Goal: Transaction & Acquisition: Purchase product/service

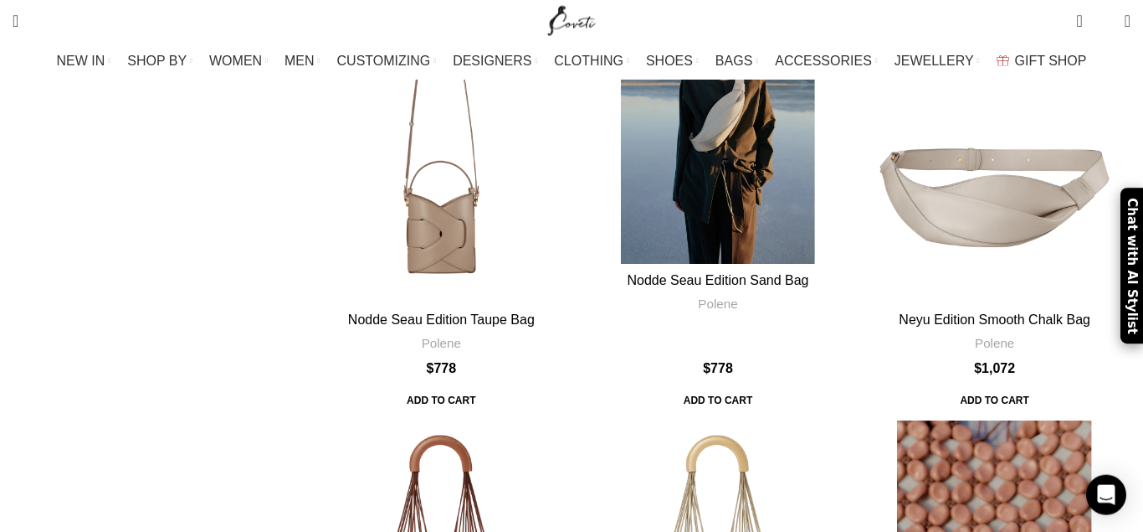
scroll to position [1366, 0]
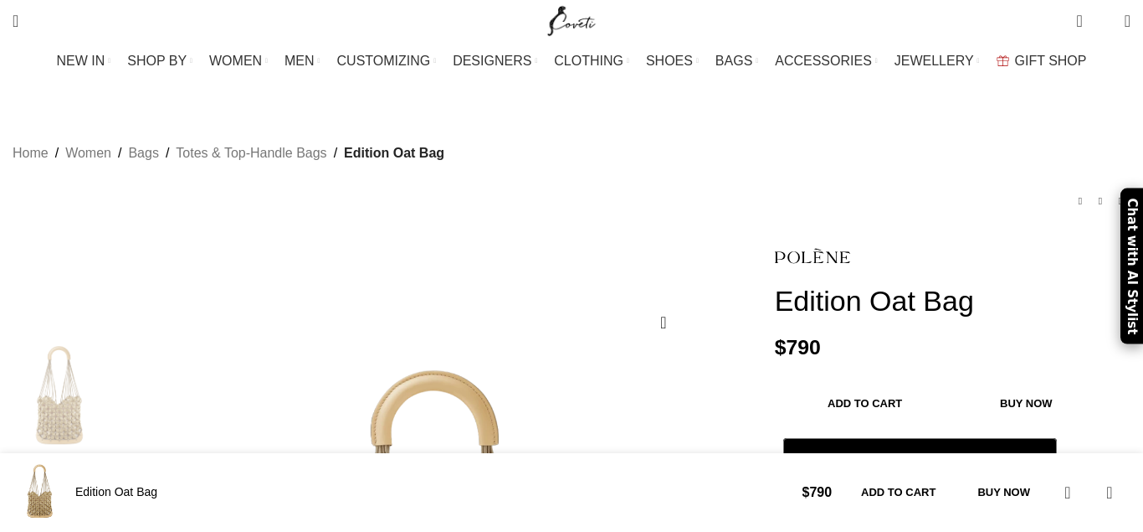
scroll to position [512, 0]
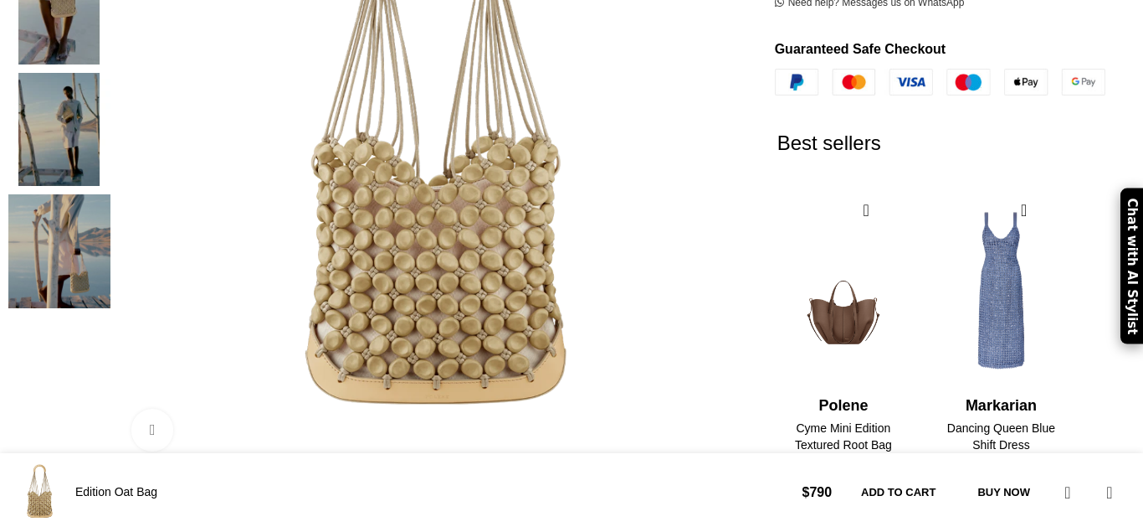
click at [173, 409] on link "Click to enlarge" at bounding box center [152, 430] width 42 height 42
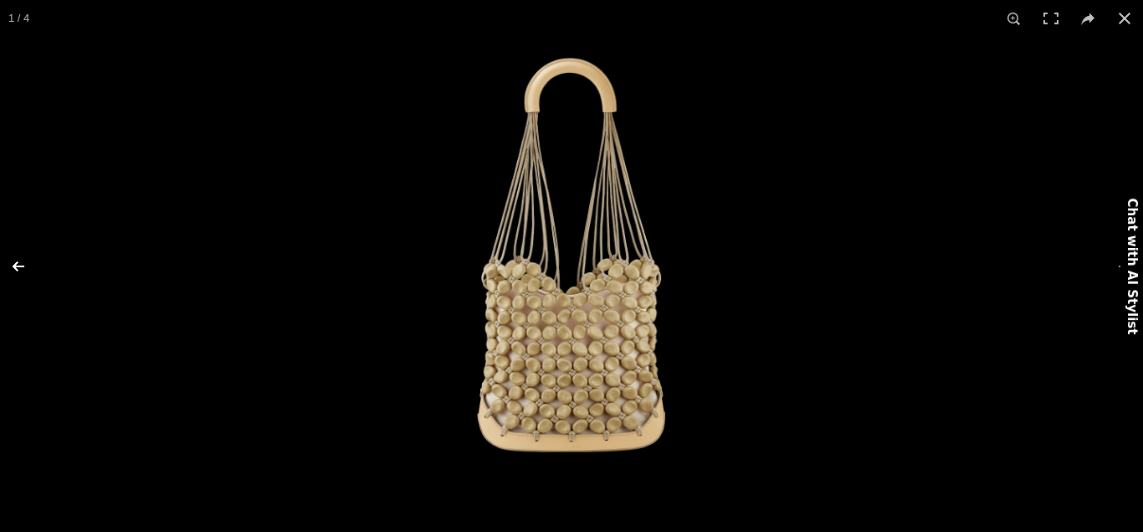
click at [10, 266] on button at bounding box center [29, 266] width 59 height 84
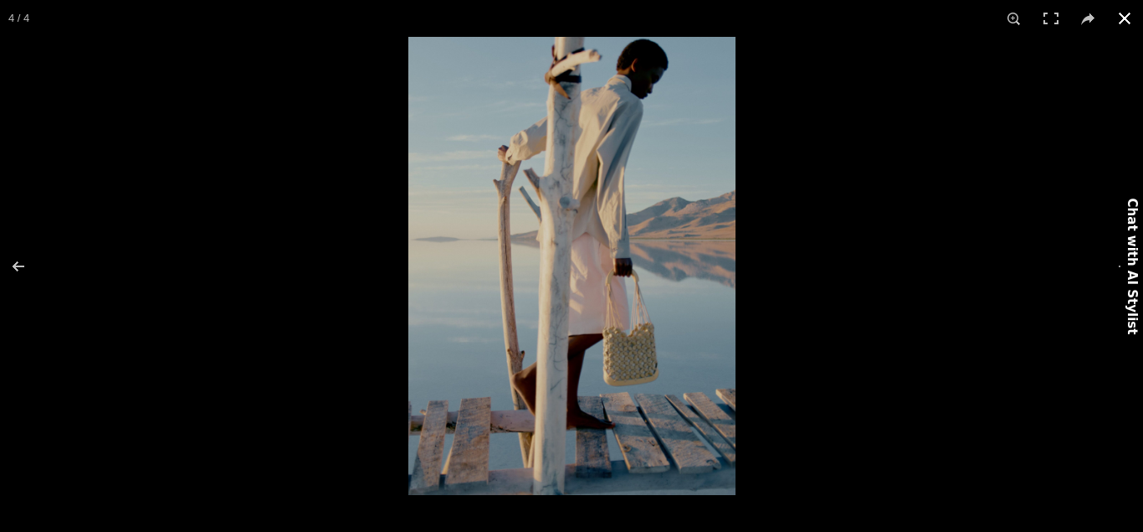
click at [1128, 19] on button at bounding box center [1125, 18] width 37 height 37
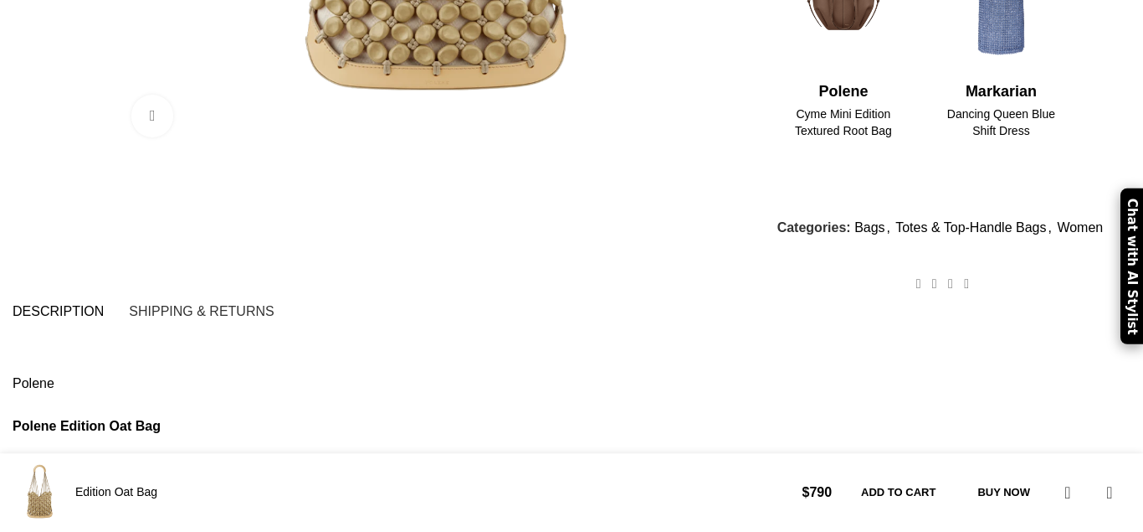
scroll to position [854, 0]
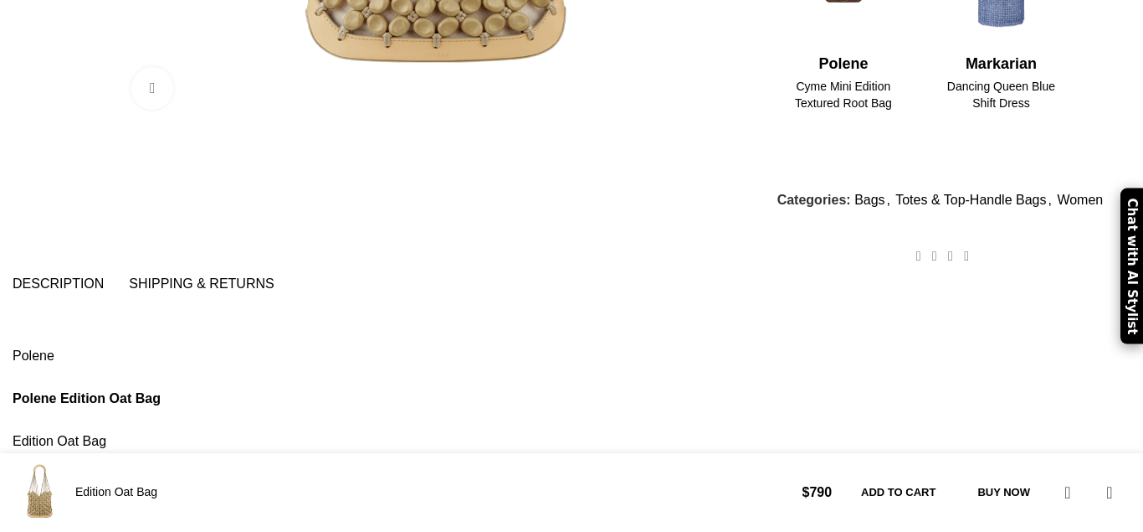
click at [274, 277] on span "Shipping & Returns" at bounding box center [201, 283] width 145 height 13
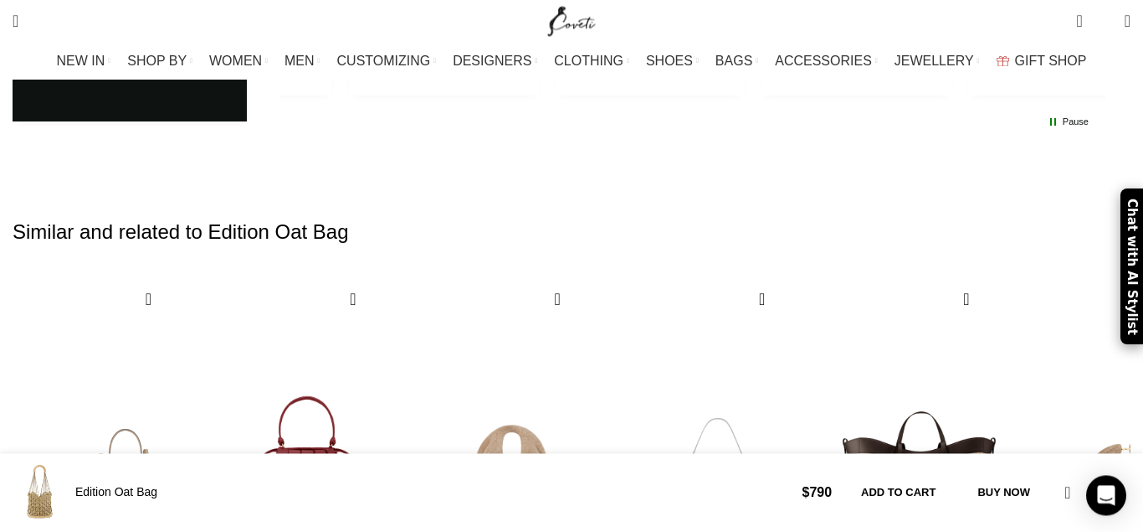
scroll to position [2685, 0]
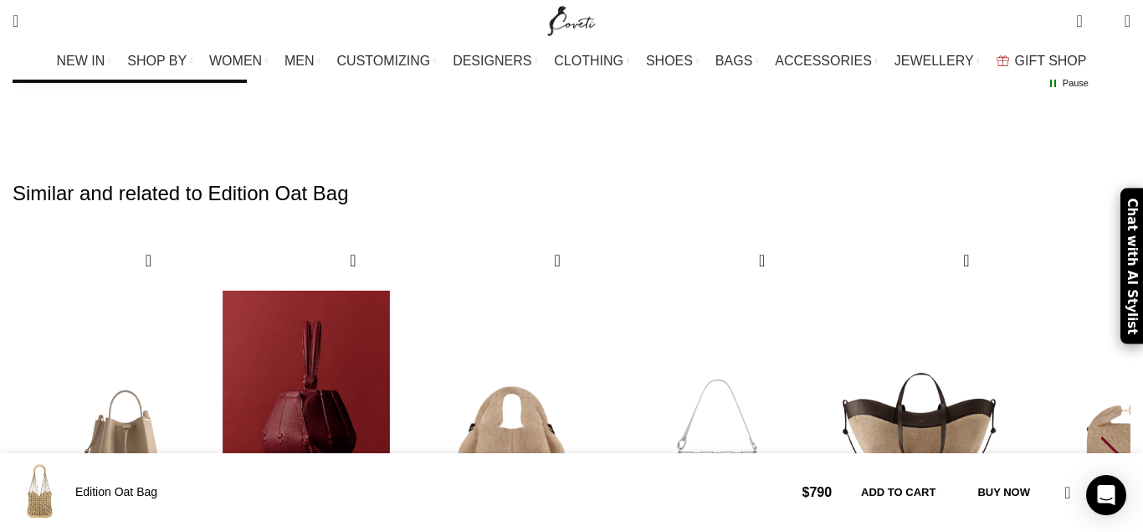
click at [347, 235] on img "2 / 30" at bounding box center [306, 407] width 185 height 345
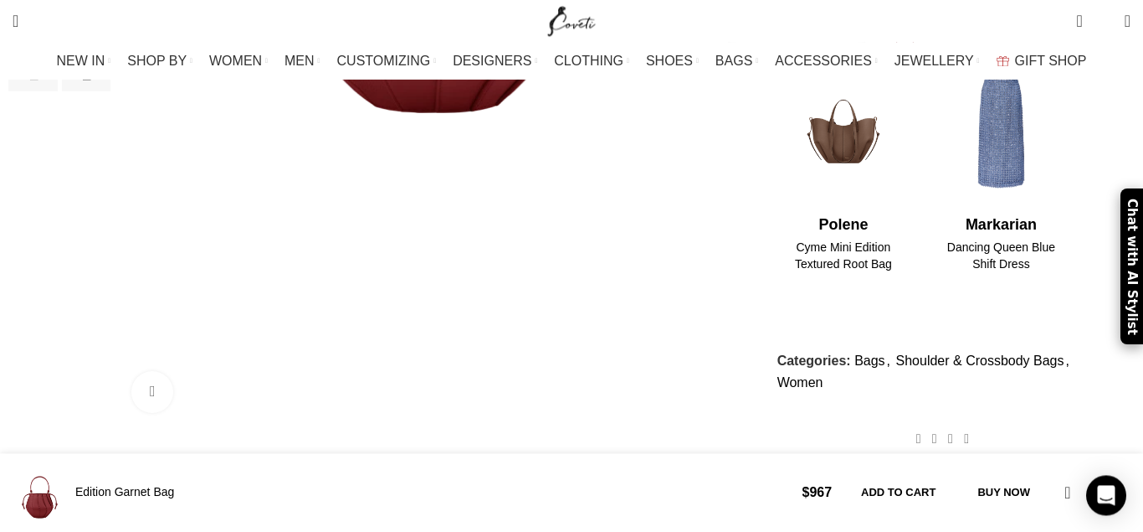
scroll to position [939, 0]
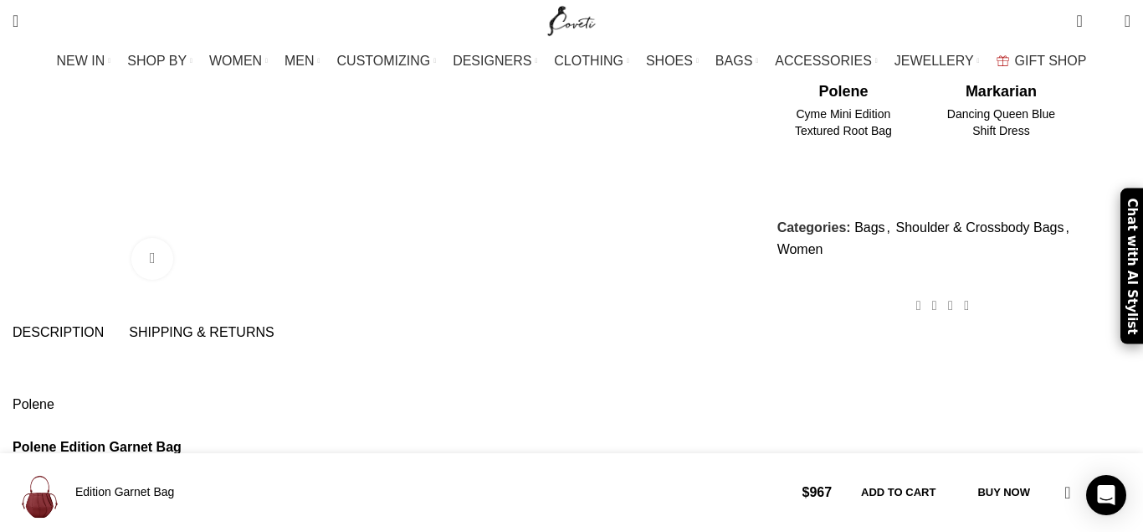
click at [242, 326] on span "Shipping & Returns" at bounding box center [201, 332] width 145 height 13
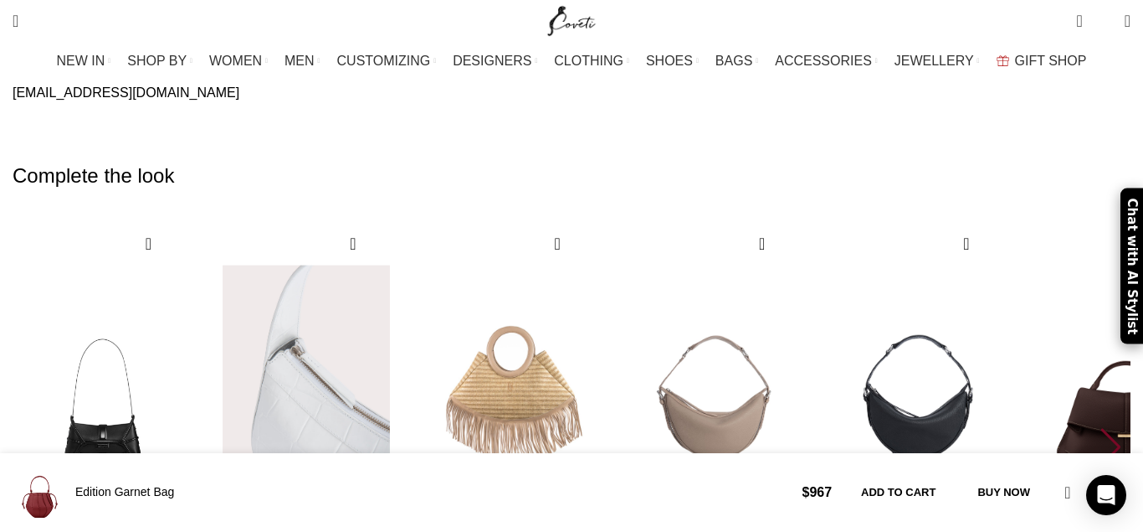
scroll to position [0, 177]
click at [334, 248] on img "2 / 10" at bounding box center [306, 390] width 185 height 345
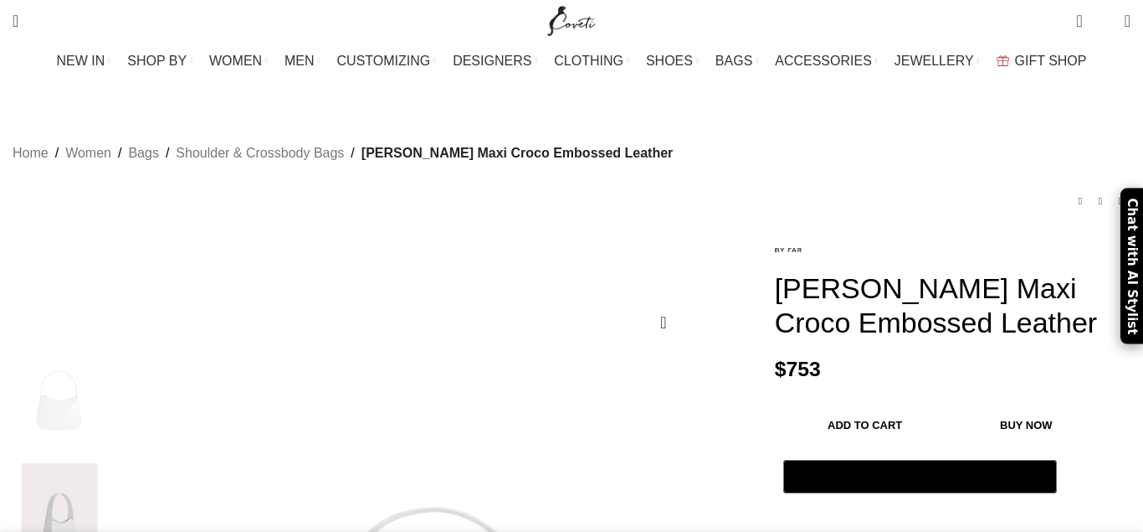
scroll to position [512, 0]
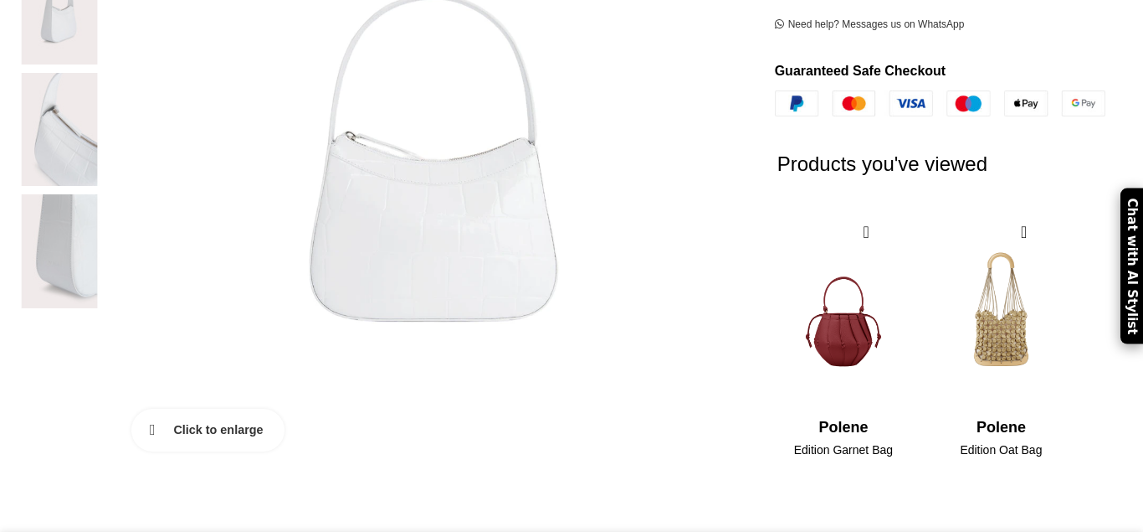
click at [210, 409] on link "Click to enlarge" at bounding box center [207, 430] width 153 height 42
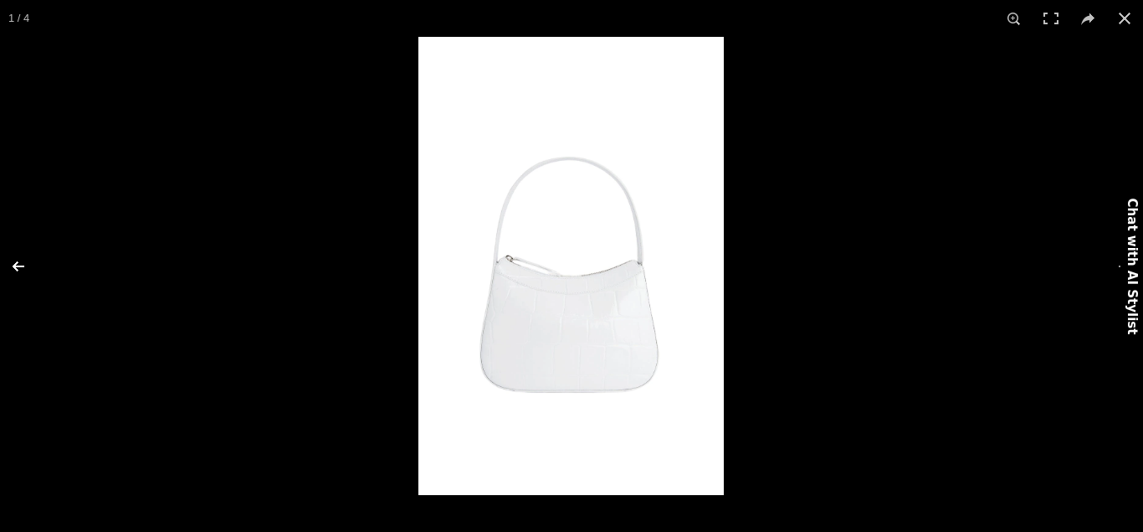
click at [20, 262] on button at bounding box center [29, 266] width 59 height 84
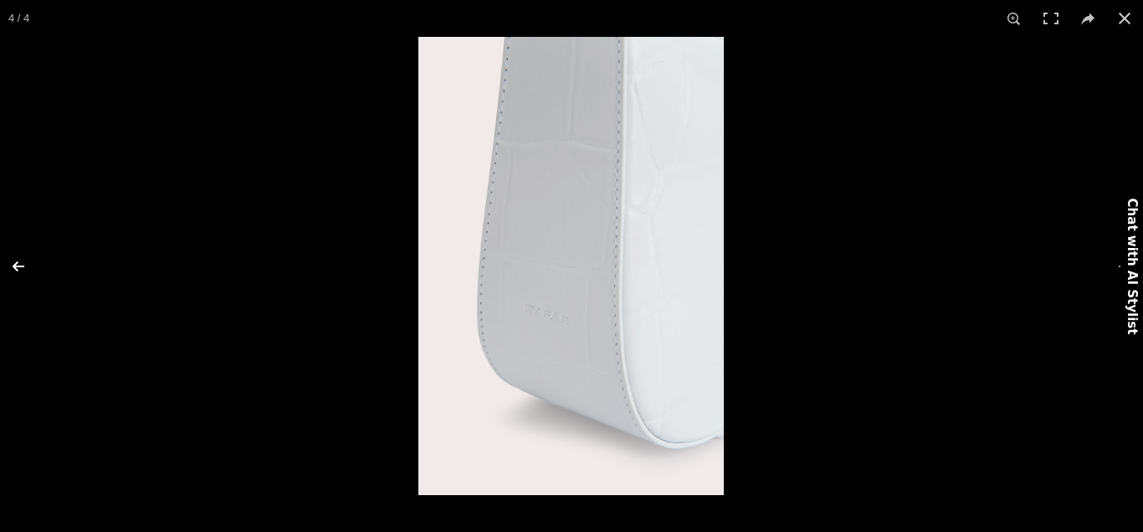
click at [20, 262] on button at bounding box center [29, 266] width 59 height 84
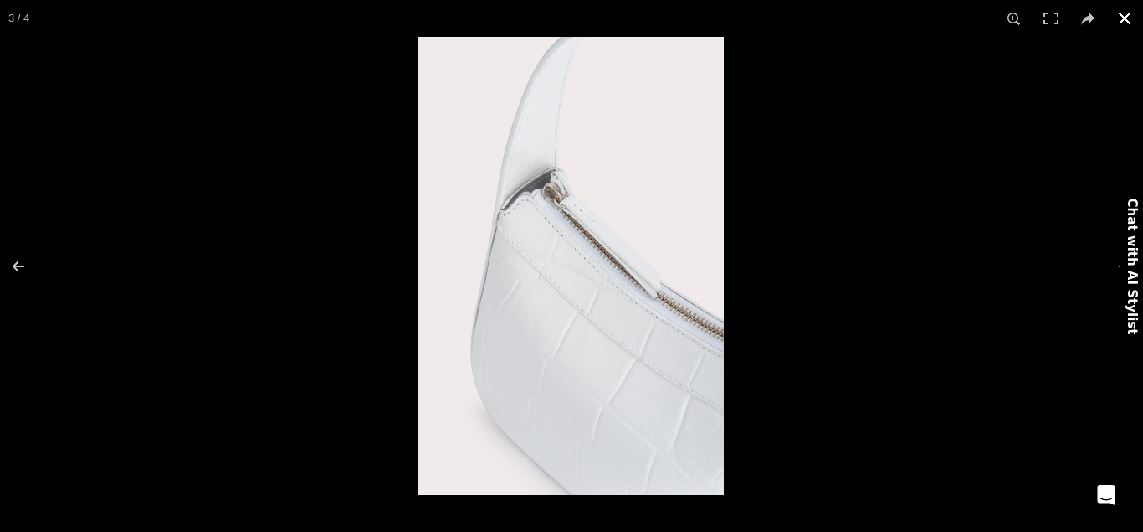
click at [1120, 23] on button at bounding box center [1125, 18] width 37 height 37
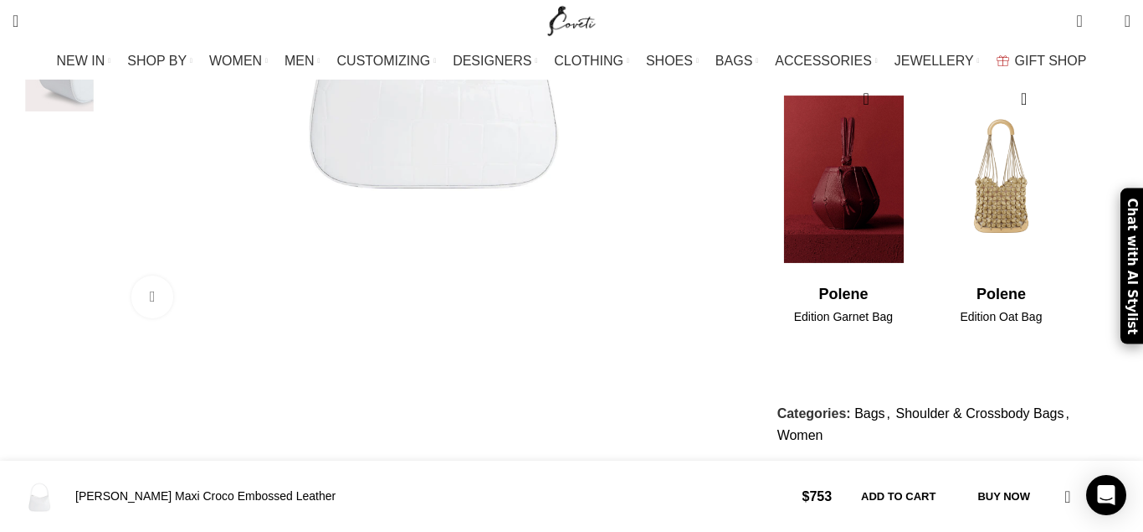
scroll to position [683, 0]
